Goal: Information Seeking & Learning: Check status

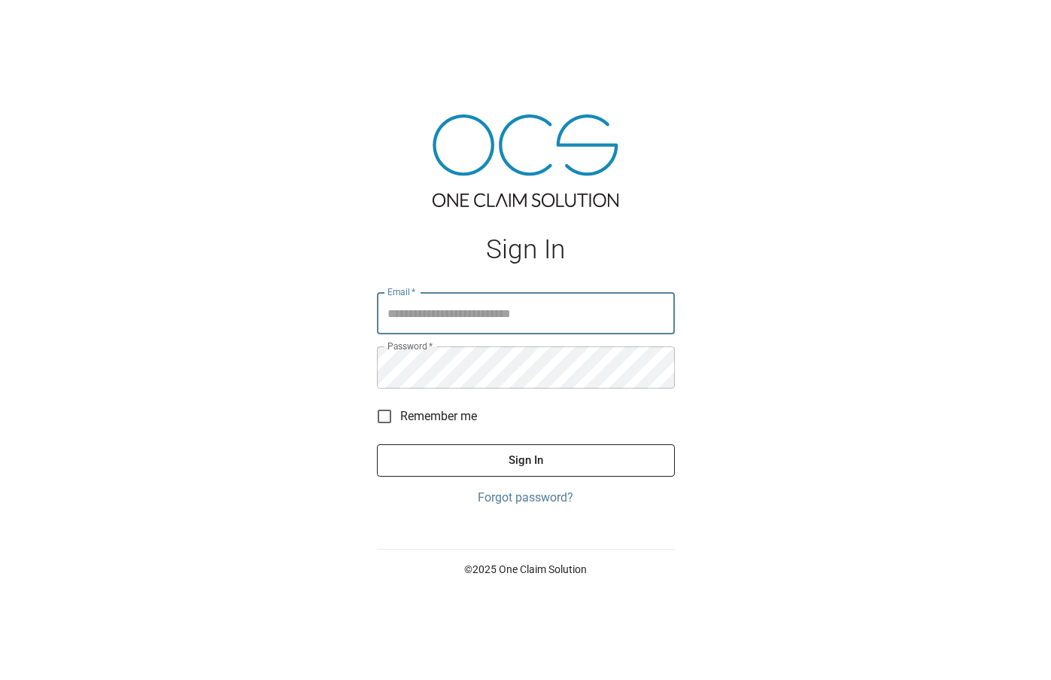
type input "**********"
click at [525, 460] on button "Sign In" at bounding box center [526, 460] width 298 height 32
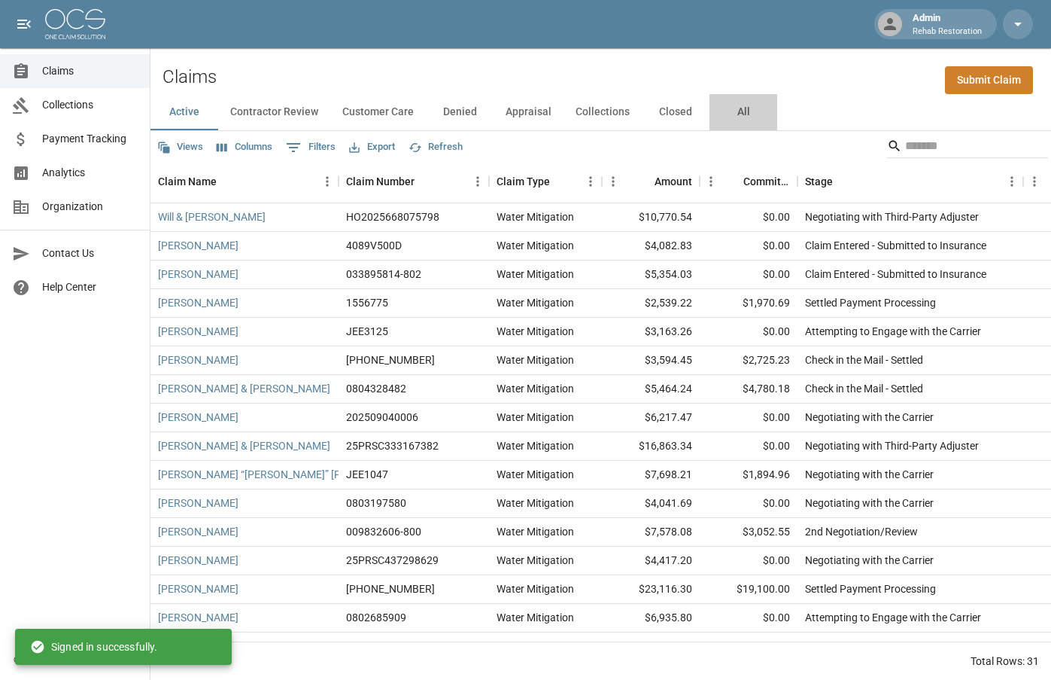
click at [755, 111] on button "All" at bounding box center [744, 112] width 68 height 36
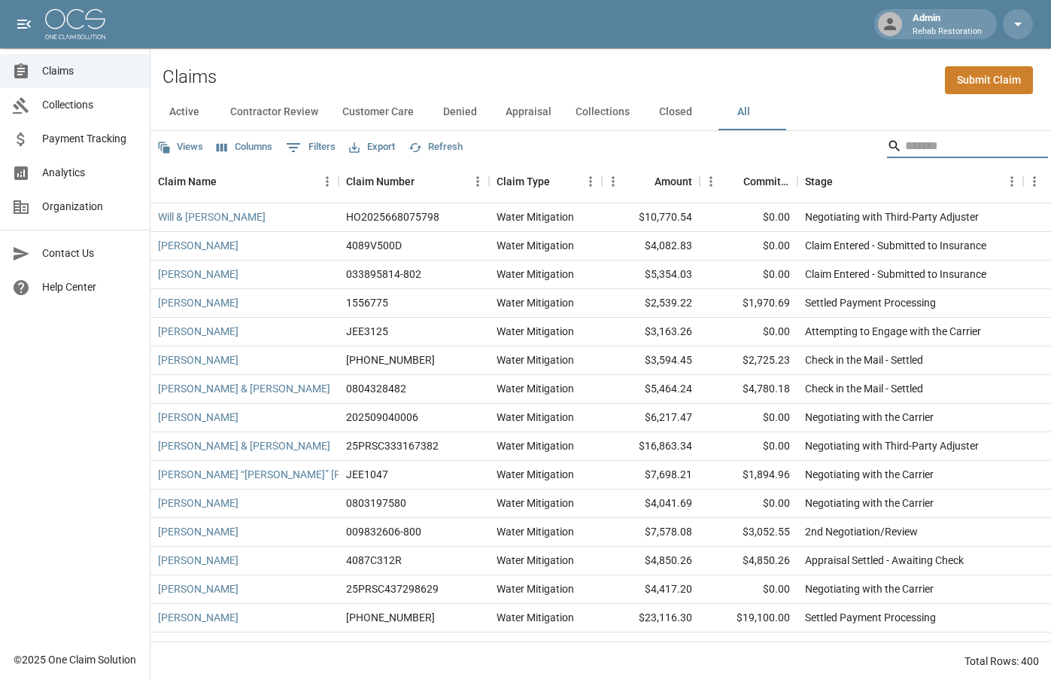
click at [905, 147] on input "Search" at bounding box center [965, 146] width 120 height 24
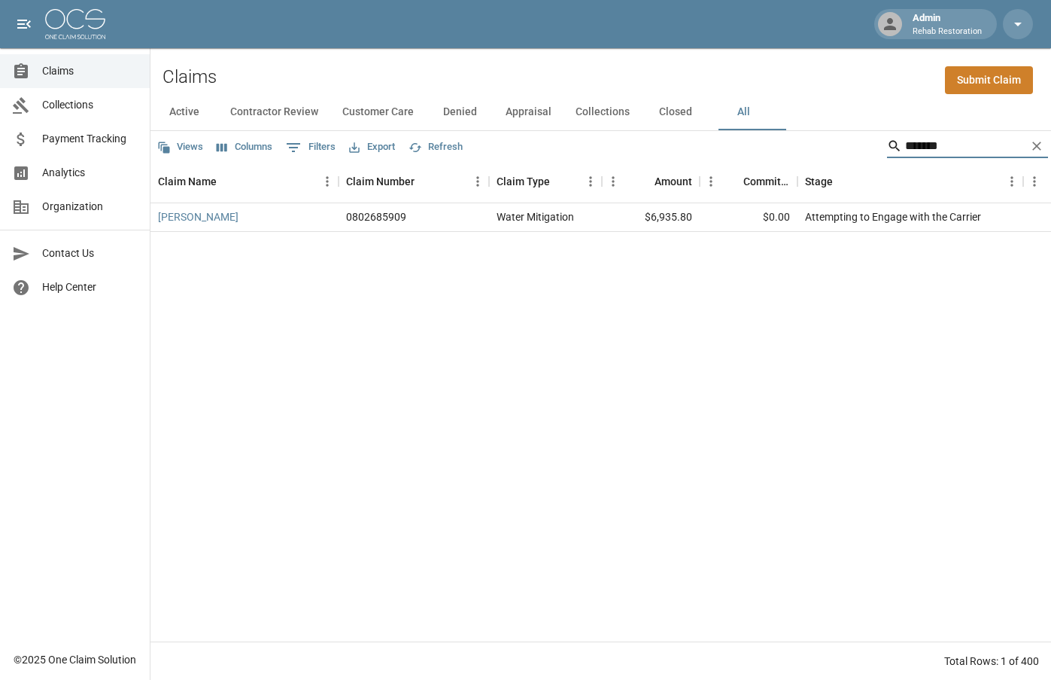
type input "*******"
click at [184, 217] on link "[PERSON_NAME]" at bounding box center [198, 216] width 81 height 15
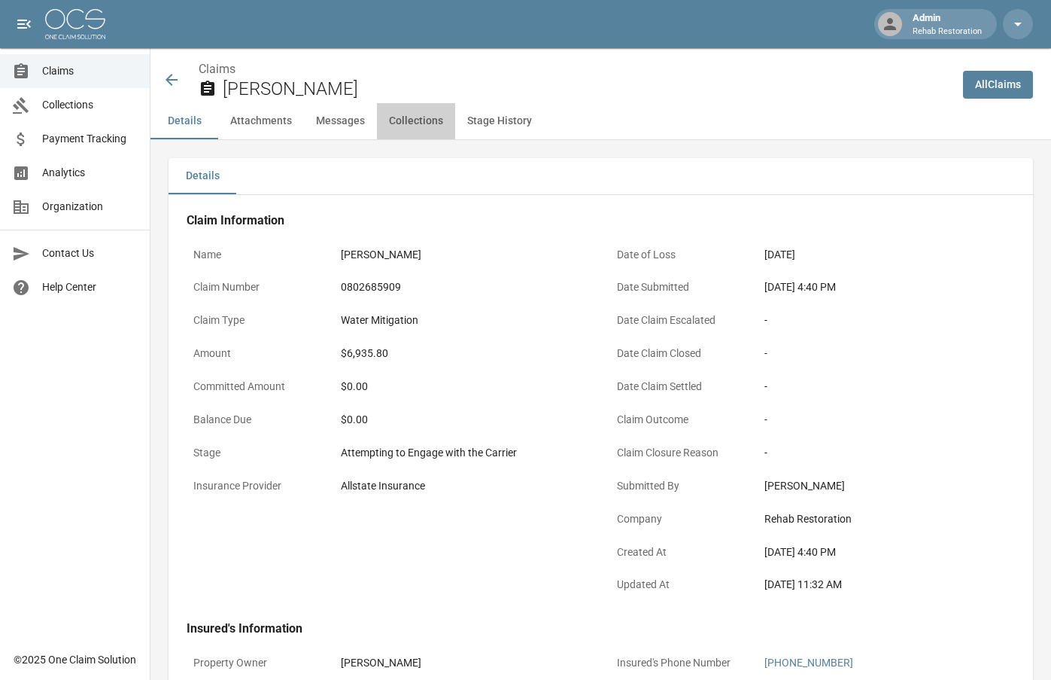
click at [416, 120] on button "Collections" at bounding box center [416, 121] width 78 height 36
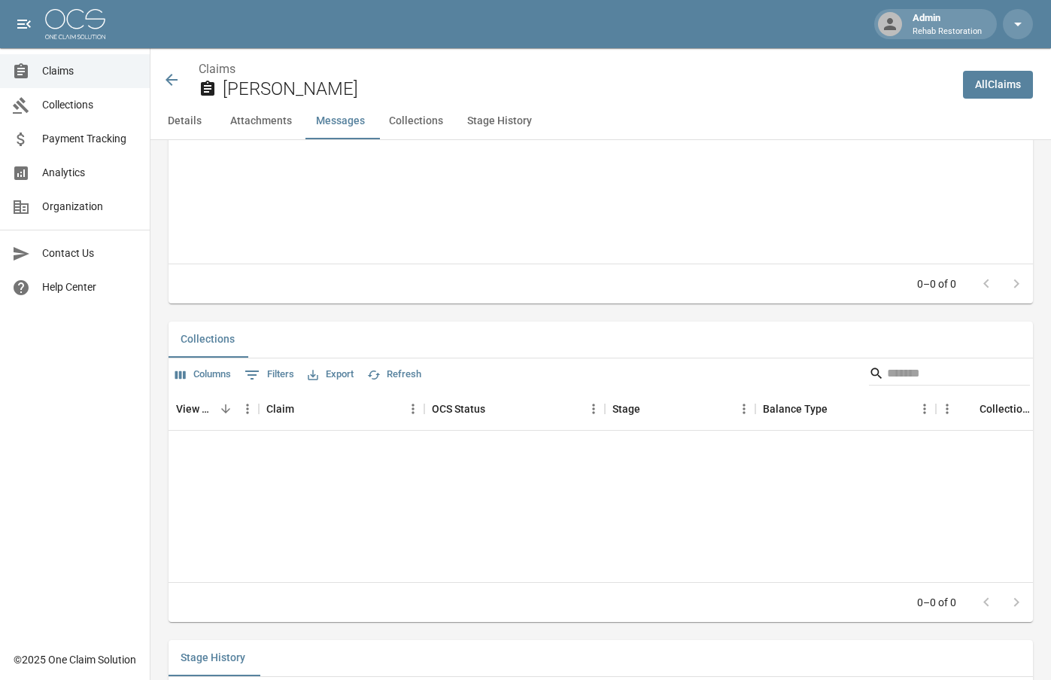
scroll to position [1536, 0]
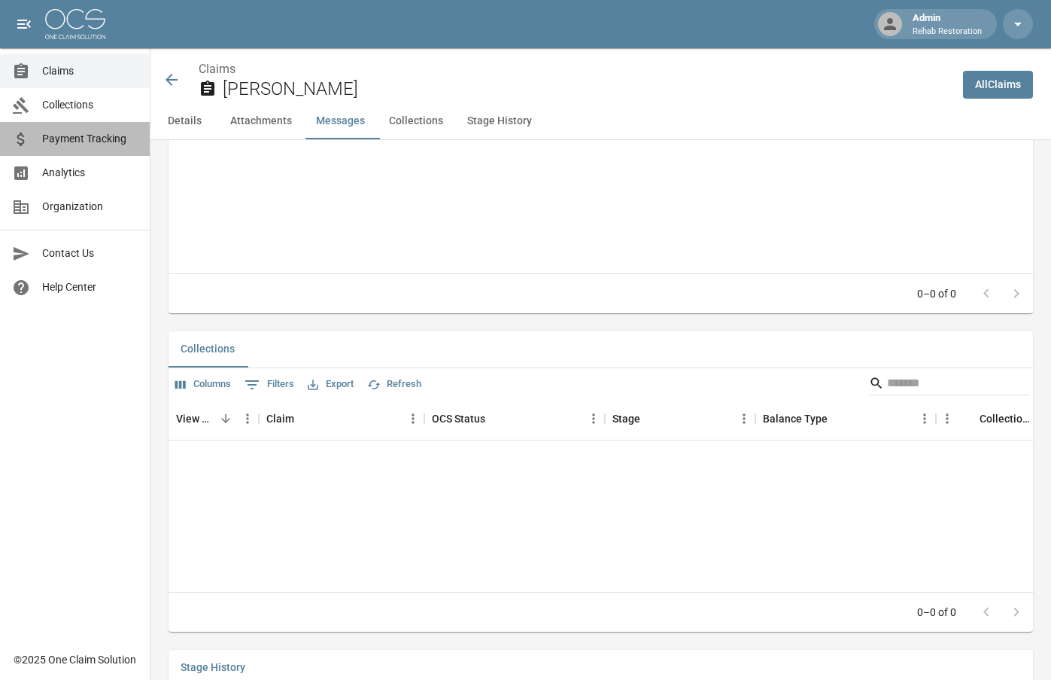
click at [82, 137] on span "Payment Tracking" at bounding box center [90, 139] width 96 height 16
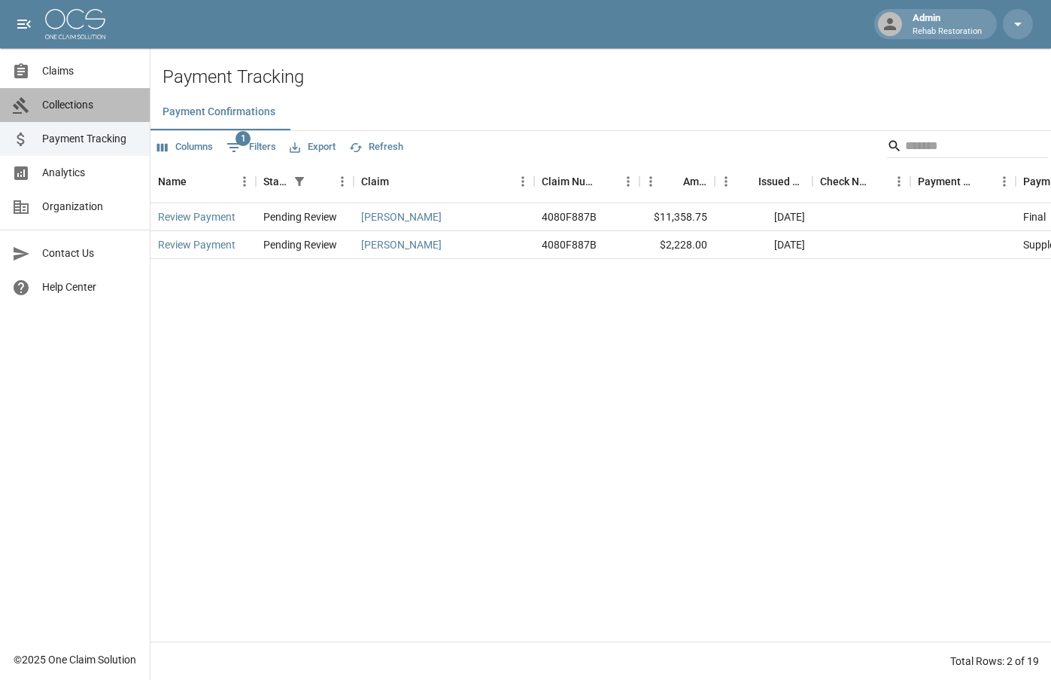
click at [62, 108] on span "Collections" at bounding box center [90, 105] width 96 height 16
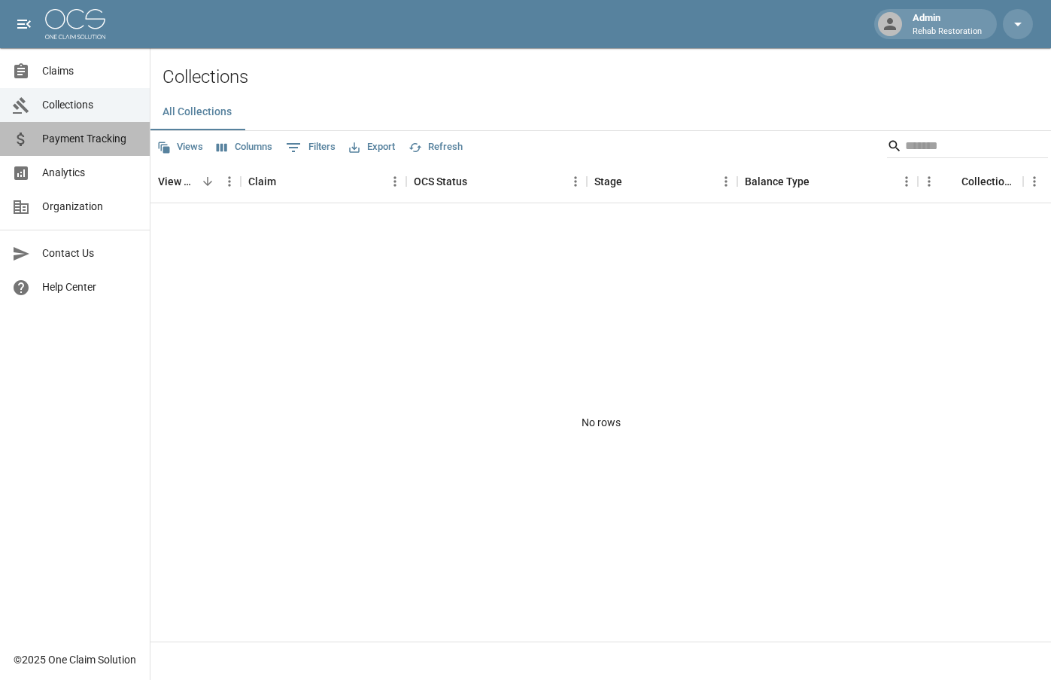
click at [61, 138] on span "Payment Tracking" at bounding box center [90, 139] width 96 height 16
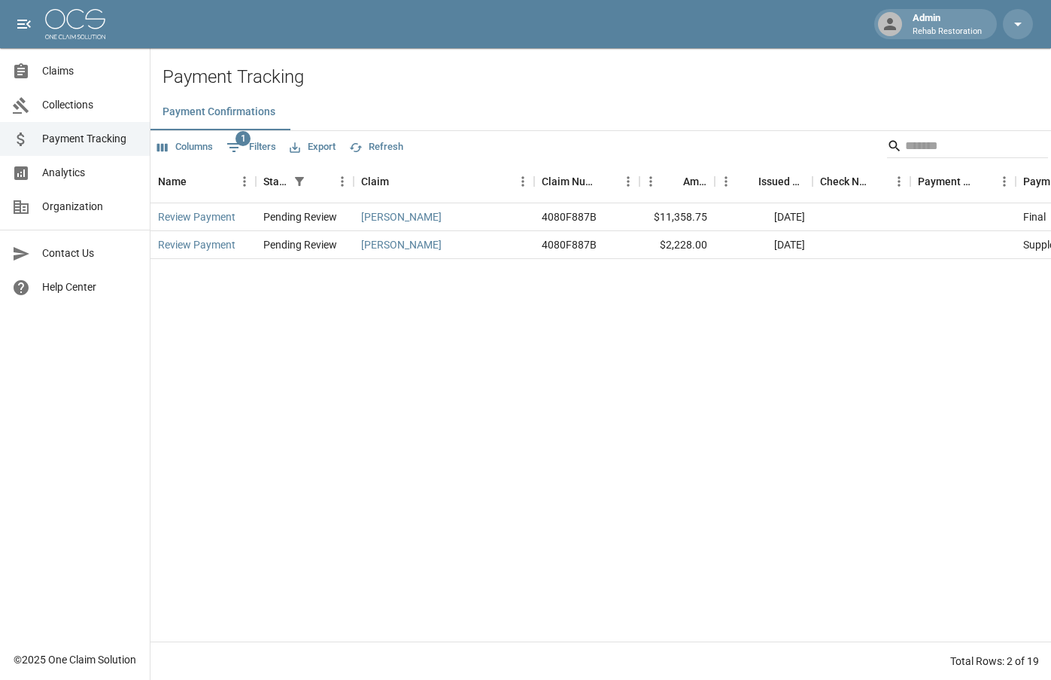
click at [60, 74] on span "Claims" at bounding box center [90, 71] width 96 height 16
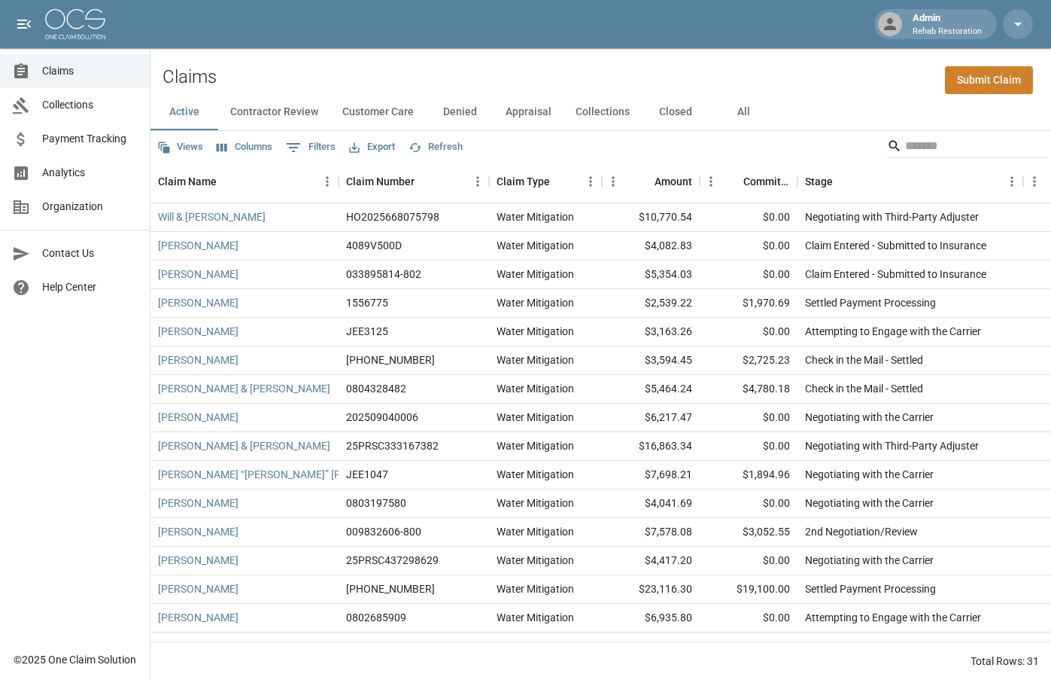
click at [753, 104] on button "All" at bounding box center [744, 112] width 68 height 36
click at [905, 147] on input "Search" at bounding box center [965, 146] width 120 height 24
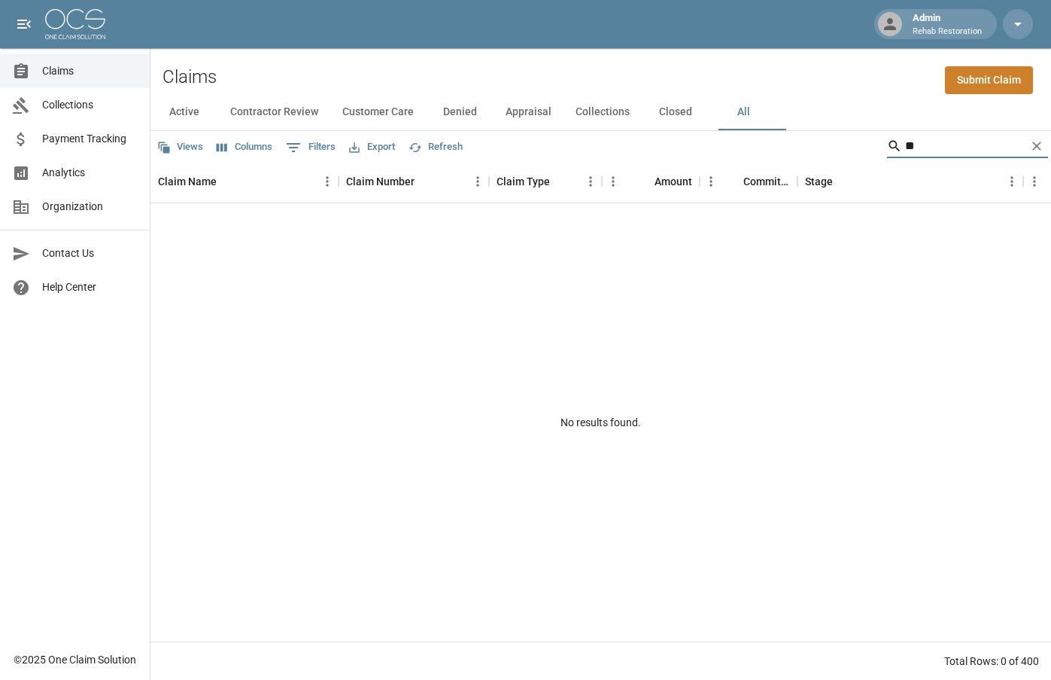
type input "*"
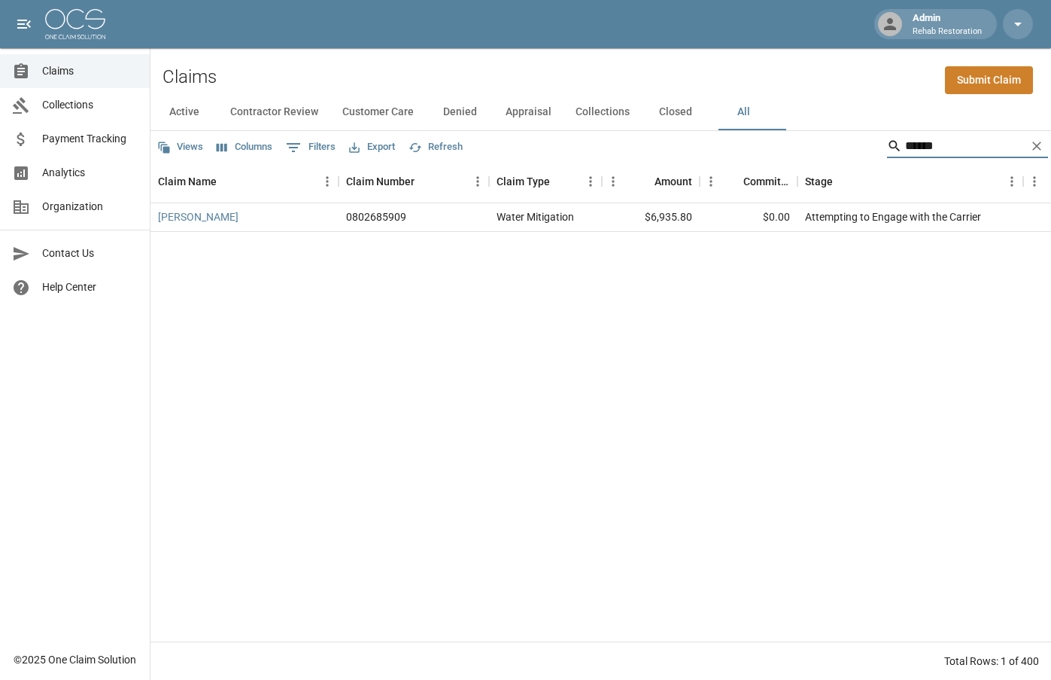
drag, startPoint x: 921, startPoint y: 141, endPoint x: 750, endPoint y: 160, distance: 172.7
click at [749, 160] on div "Views Columns 0 Filters Export Refresh ****** Claim Name Claim Number Claim Typ…" at bounding box center [601, 405] width 901 height 549
type input "*"
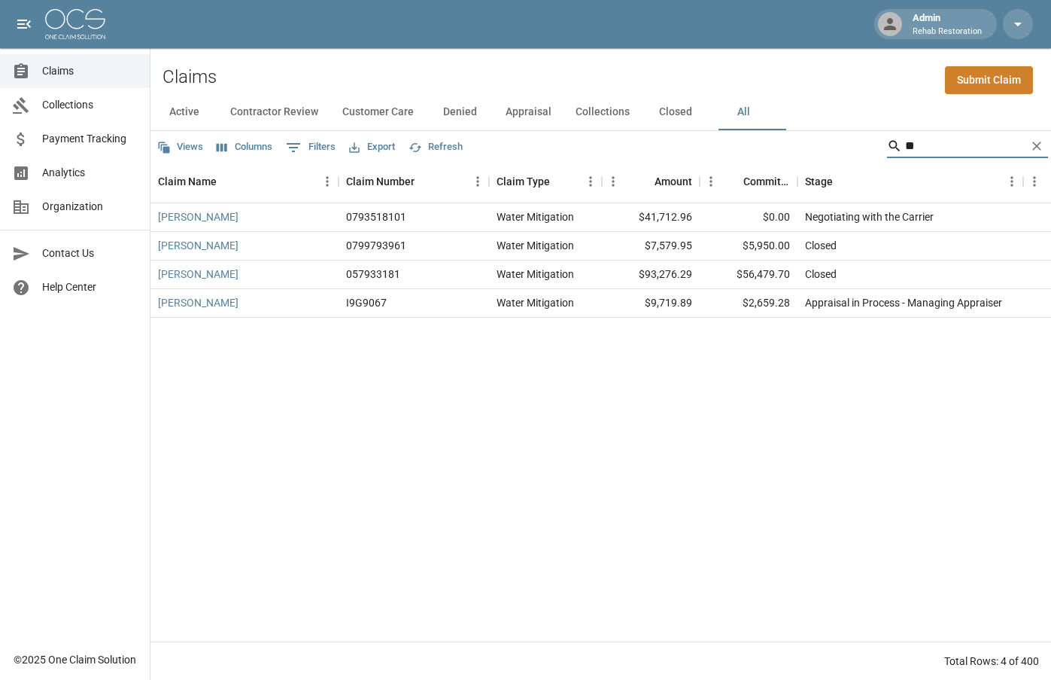
type input "*"
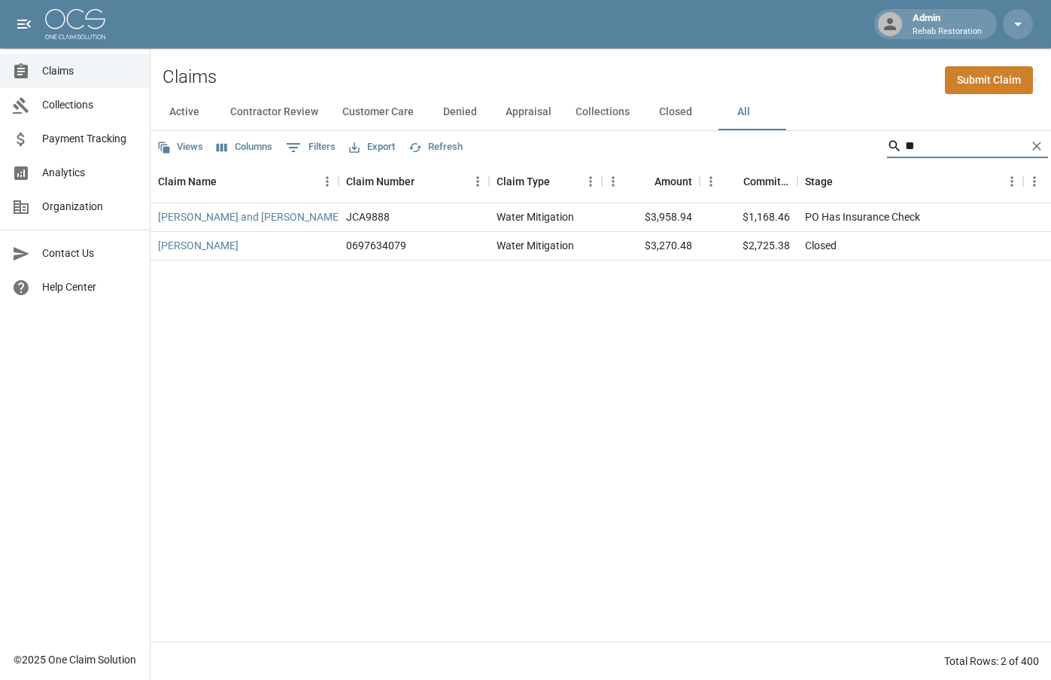
type input "*"
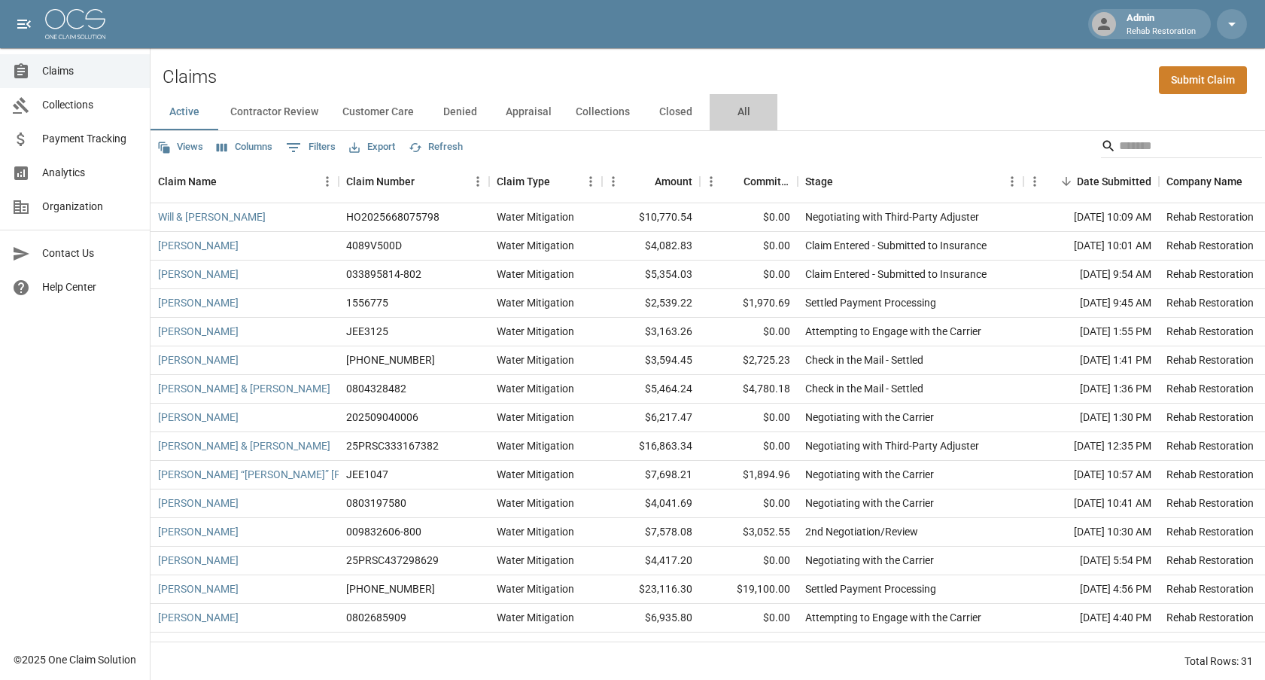
click at [759, 110] on button "All" at bounding box center [744, 112] width 68 height 36
click at [1119, 144] on input "Search" at bounding box center [1179, 146] width 120 height 24
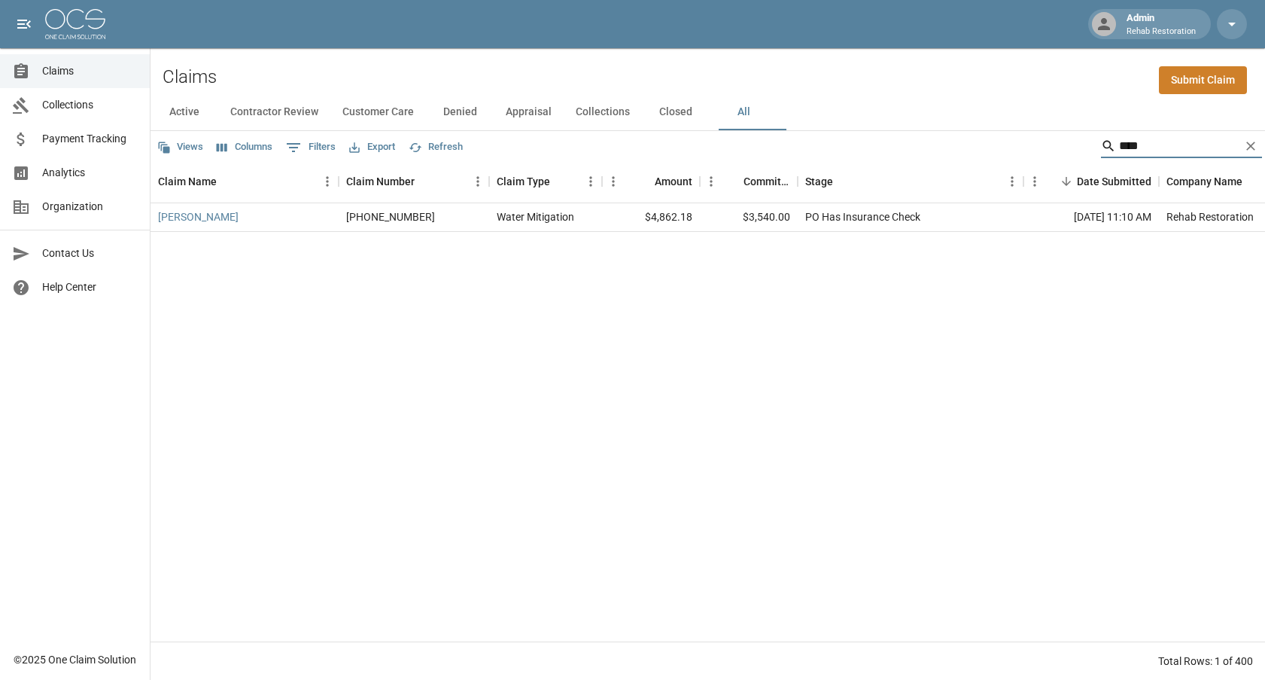
type input "****"
click at [251, 150] on button "Columns" at bounding box center [244, 146] width 63 height 23
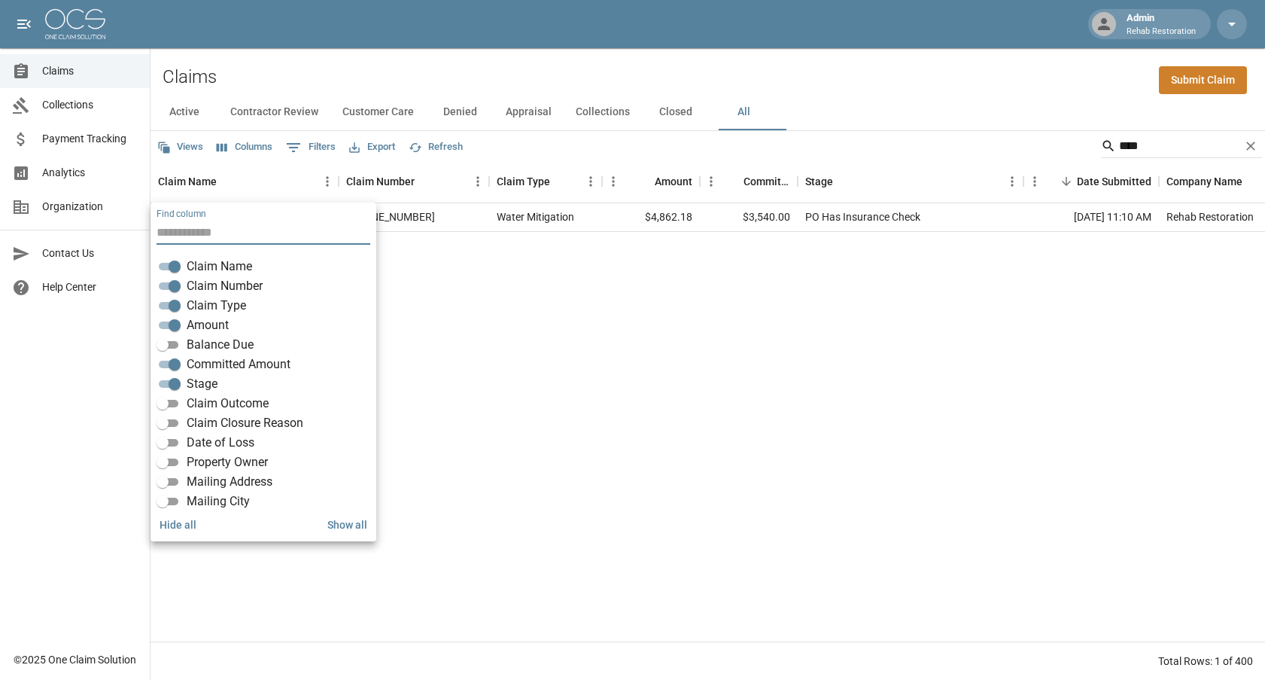
click at [195, 340] on span "Balance Due" at bounding box center [220, 345] width 67 height 18
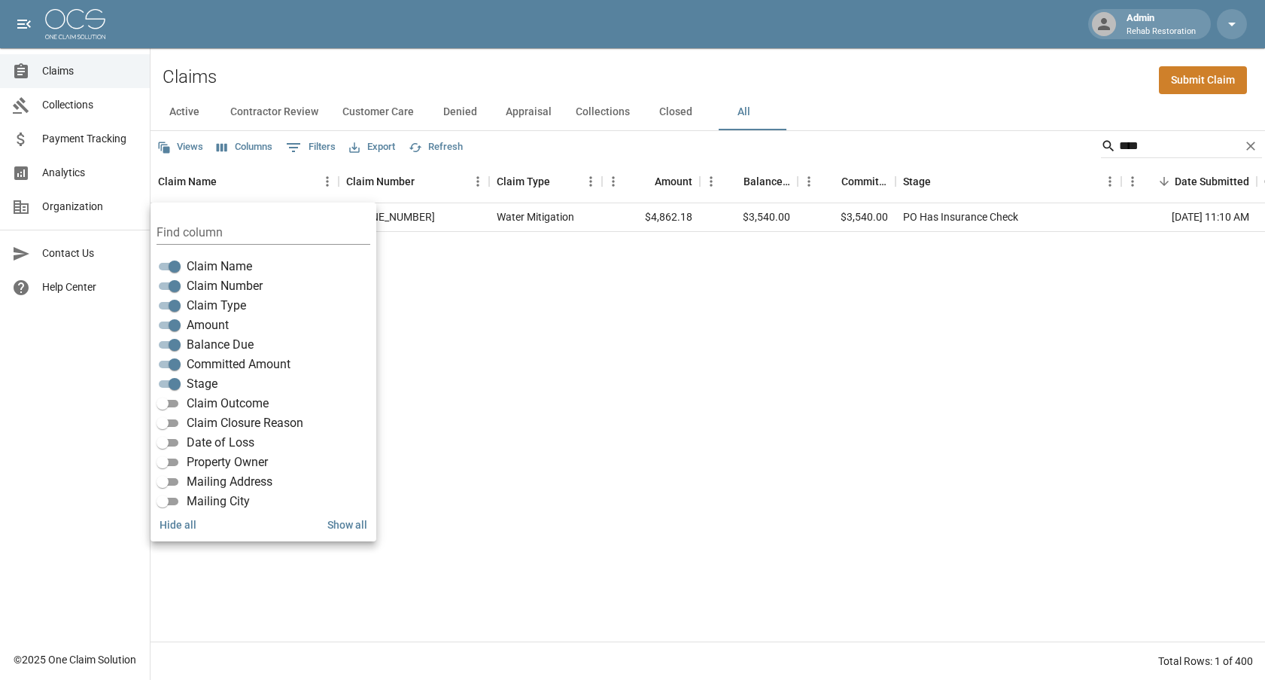
click at [496, 385] on div "[PERSON_NAME] [PHONE_NUMBER] Water Mitigation $4,862.18 $3,540.00 $3,540.00 PO …" at bounding box center [903, 422] width 1505 height 438
